Goal: Task Accomplishment & Management: Manage account settings

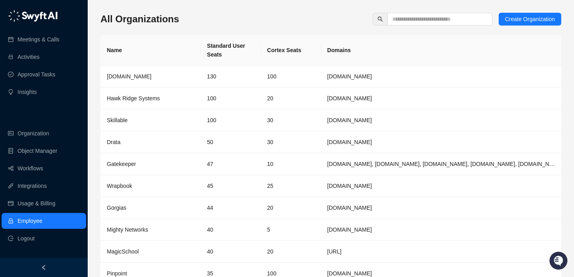
click at [410, 26] on div "All Organizations Create Organization Name Standard User Seats Cortex Seats Dom…" at bounding box center [330, 162] width 461 height 298
click at [416, 19] on input "text" at bounding box center [436, 19] width 89 height 9
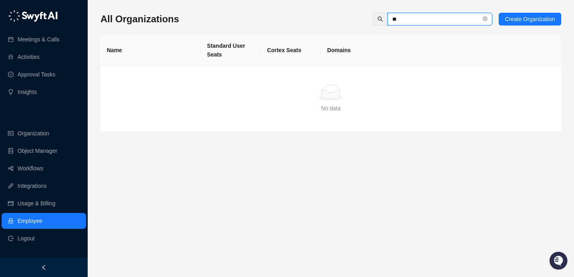
type input "*"
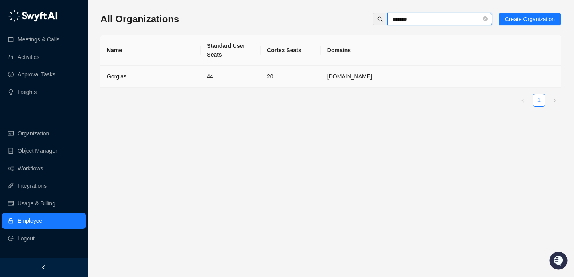
type input "*******"
click at [329, 69] on td "[DOMAIN_NAME]" at bounding box center [441, 77] width 240 height 22
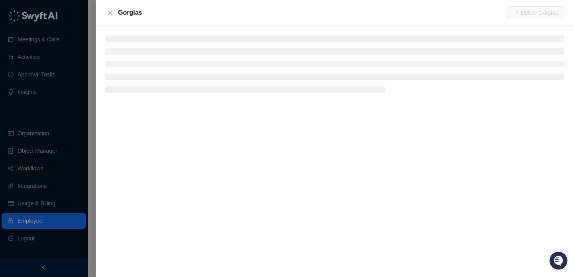
click at [140, 39] on li at bounding box center [334, 38] width 459 height 6
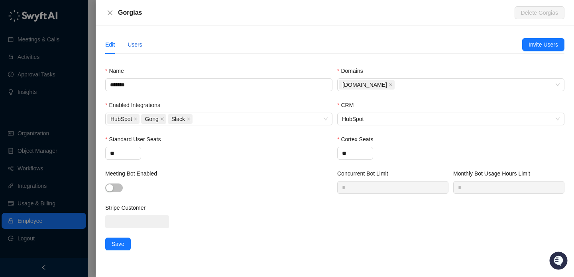
click at [133, 41] on div "Users" at bounding box center [135, 44] width 15 height 9
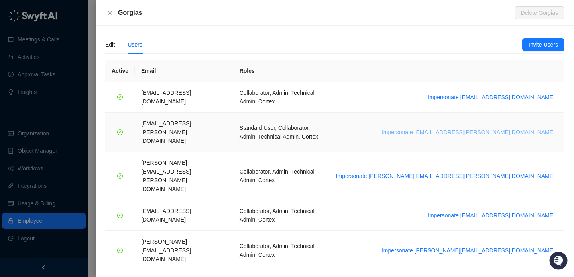
click at [510, 128] on span "Impersonate [EMAIL_ADDRESS][PERSON_NAME][DOMAIN_NAME]" at bounding box center [468, 132] width 173 height 9
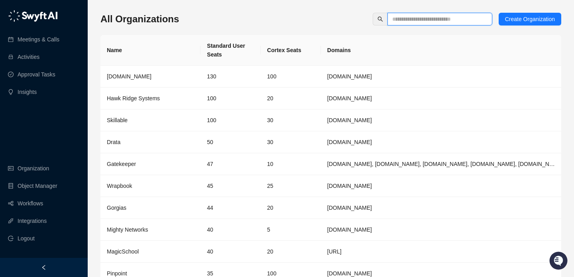
click at [444, 18] on input "text" at bounding box center [436, 19] width 89 height 9
click at [437, 24] on span at bounding box center [440, 19] width 105 height 13
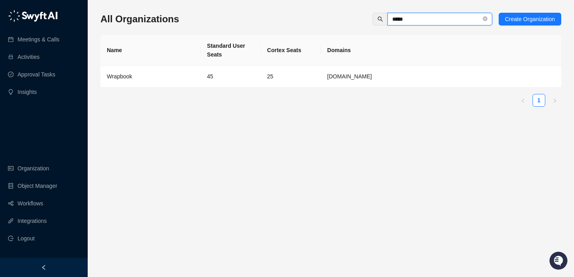
type input "*****"
click at [209, 70] on td "45" at bounding box center [231, 77] width 60 height 22
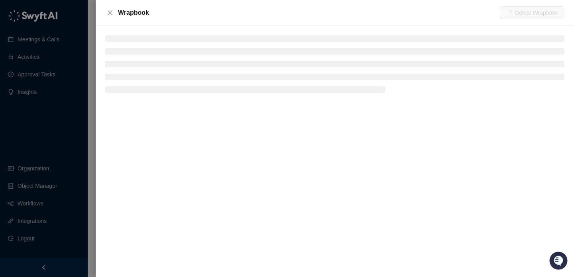
click at [138, 38] on li at bounding box center [334, 38] width 459 height 6
click at [144, 47] on ul at bounding box center [334, 63] width 459 height 57
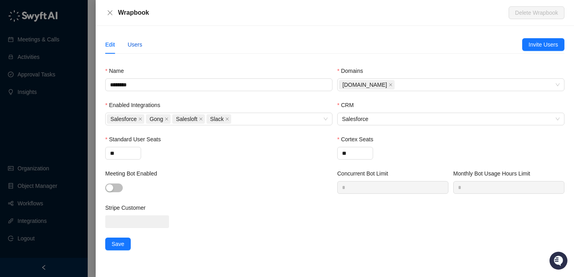
click at [141, 48] on div "Users" at bounding box center [135, 44] width 15 height 9
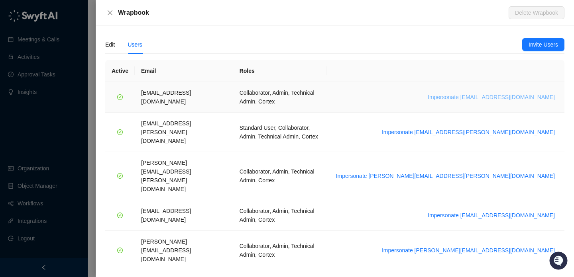
click at [525, 95] on span "Impersonate [EMAIL_ADDRESS][DOMAIN_NAME]" at bounding box center [491, 97] width 127 height 9
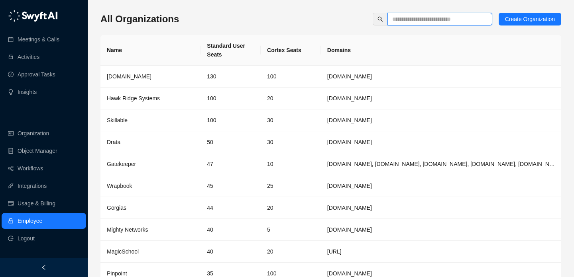
click at [455, 21] on input "text" at bounding box center [436, 19] width 89 height 9
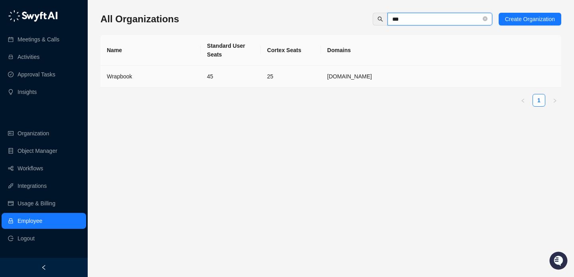
type input "***"
click at [238, 73] on td "45" at bounding box center [231, 77] width 60 height 22
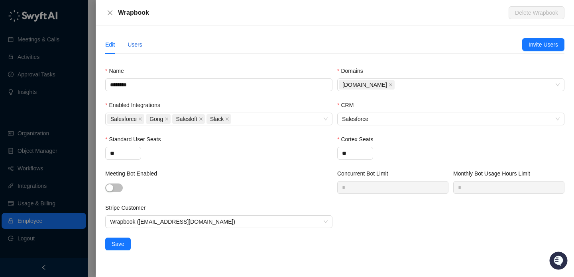
click at [140, 44] on div "Users" at bounding box center [135, 44] width 15 height 9
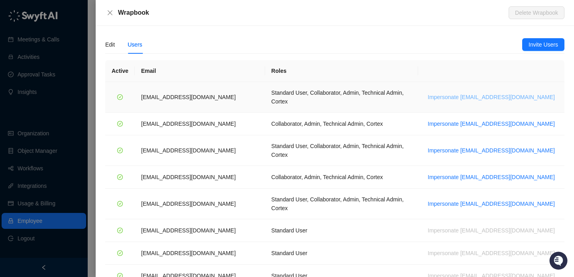
click at [516, 95] on span "Impersonate jdailey@wrapbook.com" at bounding box center [491, 97] width 127 height 9
